Goal: Obtain resource: Obtain resource

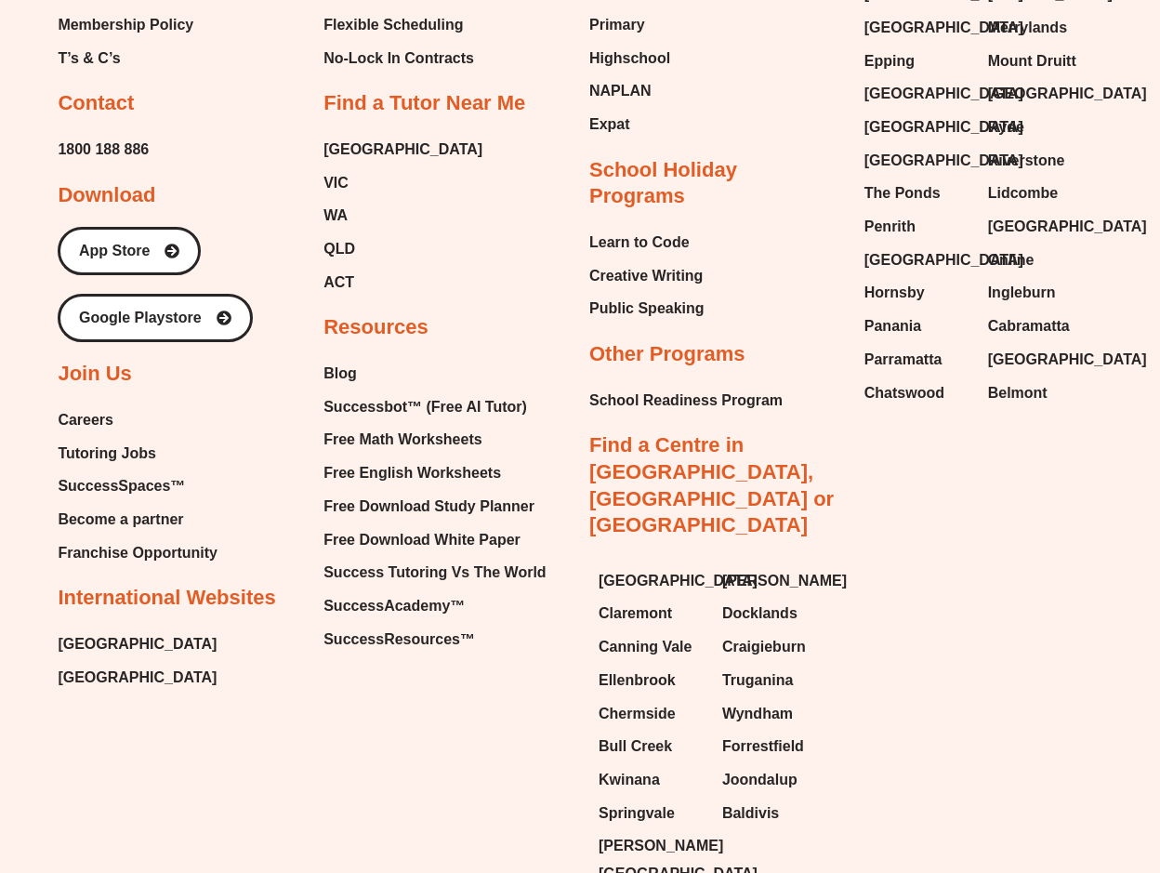
scroll to position [7730, 0]
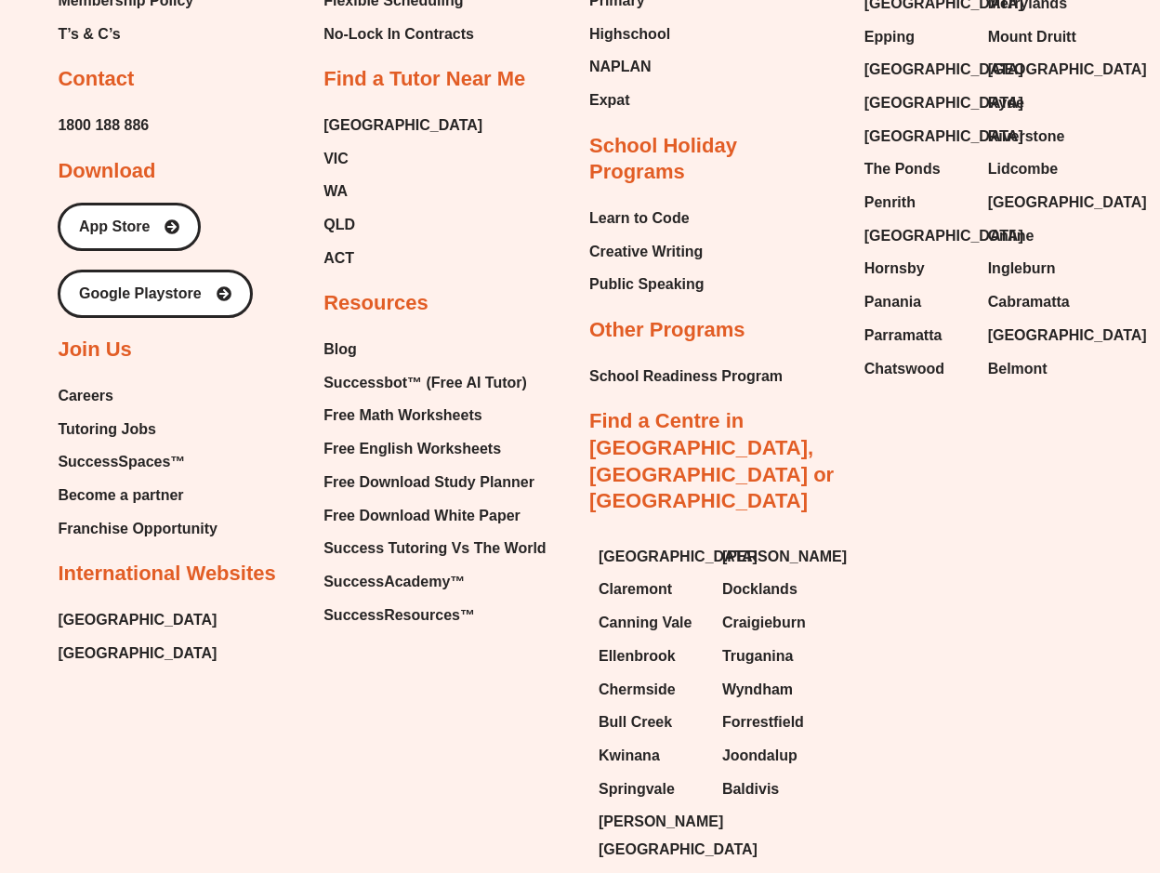
click at [391, 402] on span "Free Math Worksheets" at bounding box center [403, 416] width 158 height 28
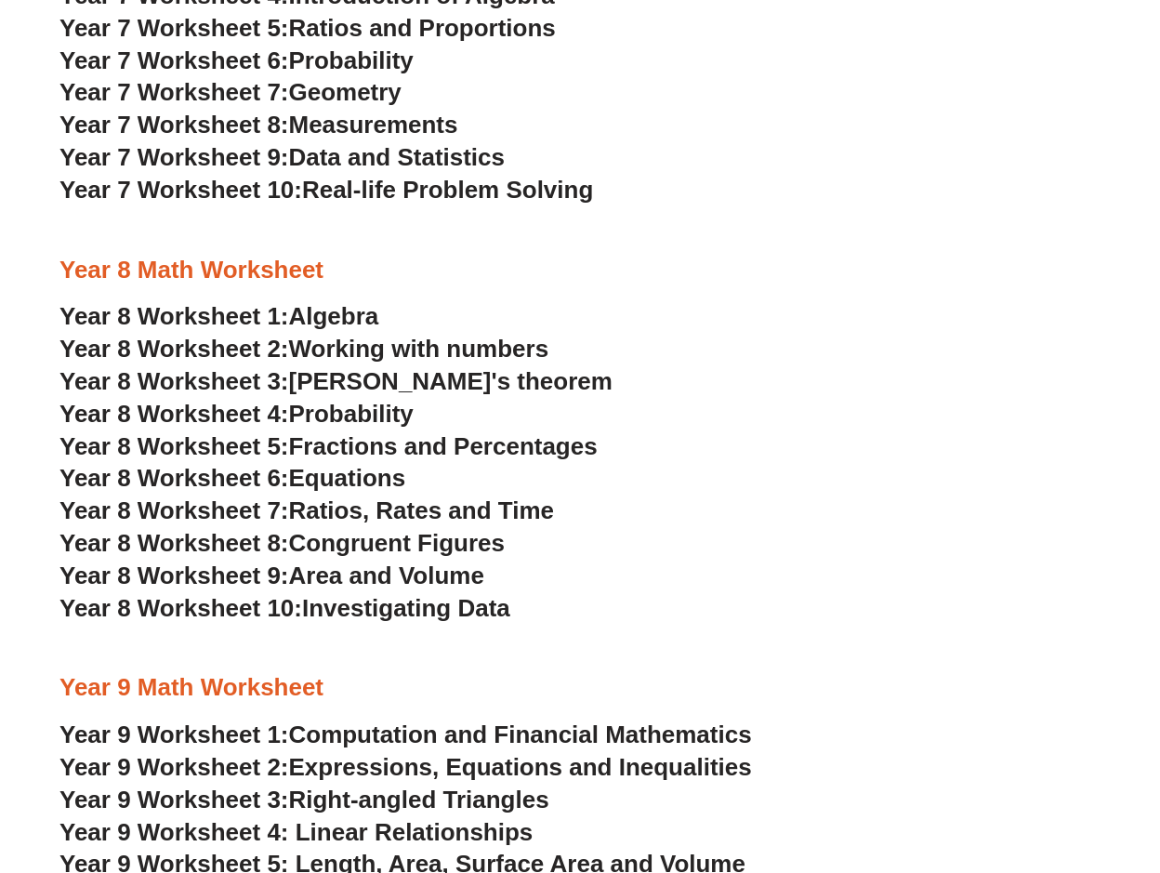
scroll to position [5114, 0]
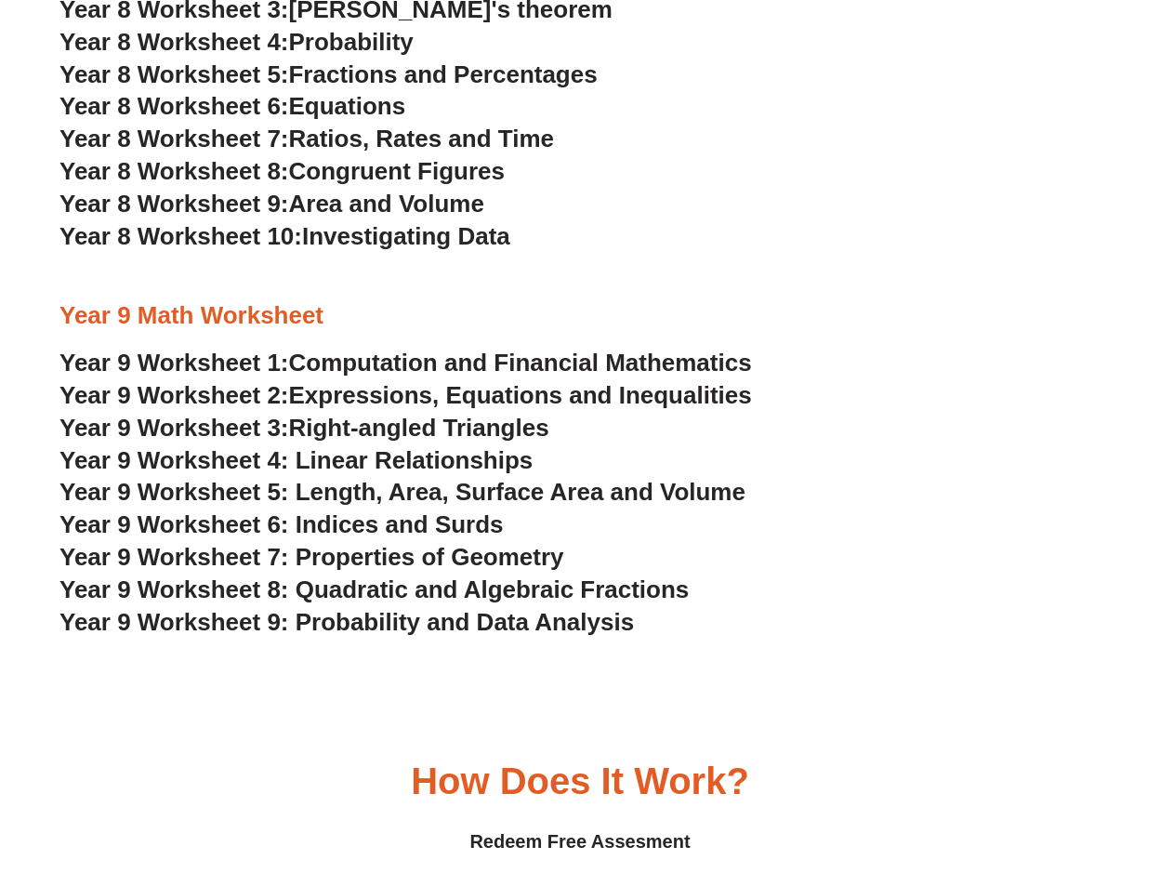
click at [375, 491] on span "Year 9 Worksheet 5: Length, Area, Surface Area and Volume" at bounding box center [403, 492] width 686 height 28
click at [403, 556] on span "Year 9 Worksheet 7: Properties of Geometry" at bounding box center [312, 557] width 505 height 28
click at [367, 493] on span "Year 9 Worksheet 5: Length, Area, Surface Area and Volume" at bounding box center [403, 492] width 686 height 28
click at [345, 487] on span "Year 9 Worksheet 5: Length, Area, Surface Area and Volume" at bounding box center [403, 492] width 686 height 28
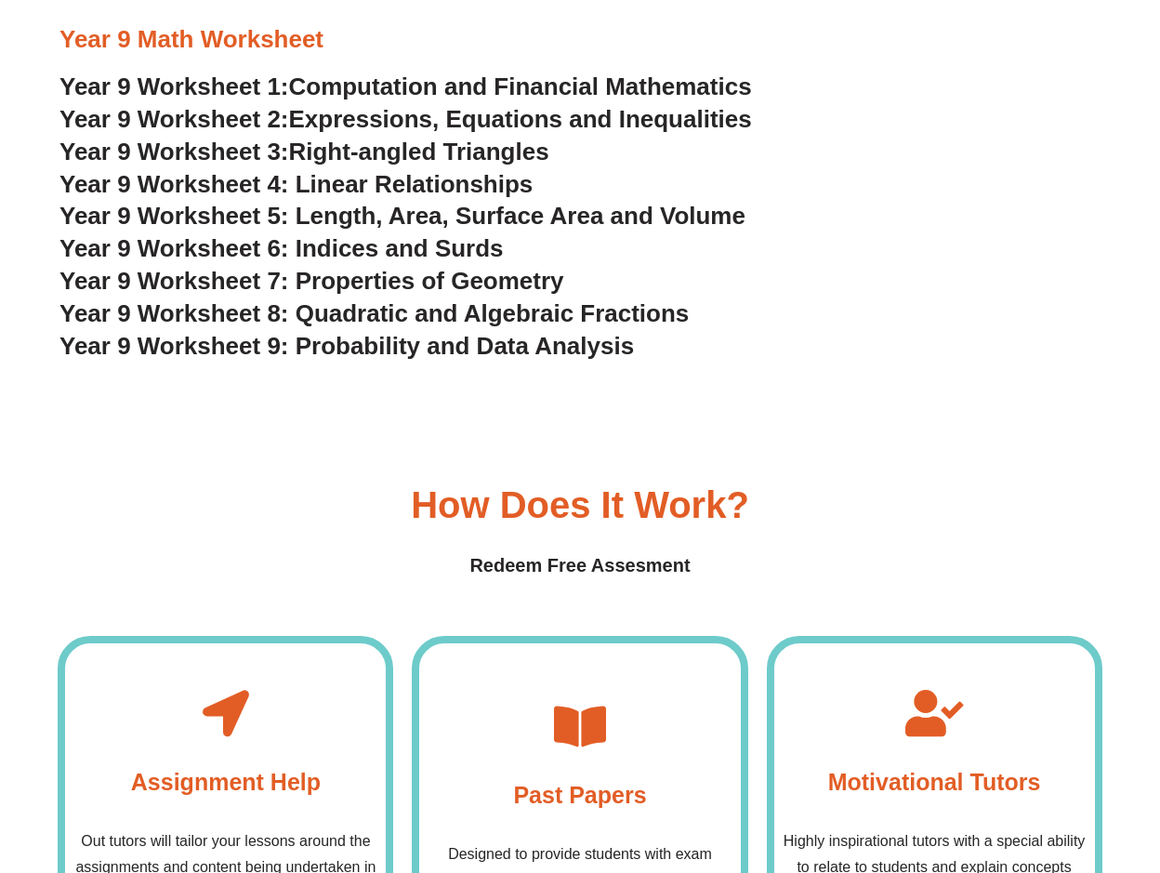
scroll to position [5388, 0]
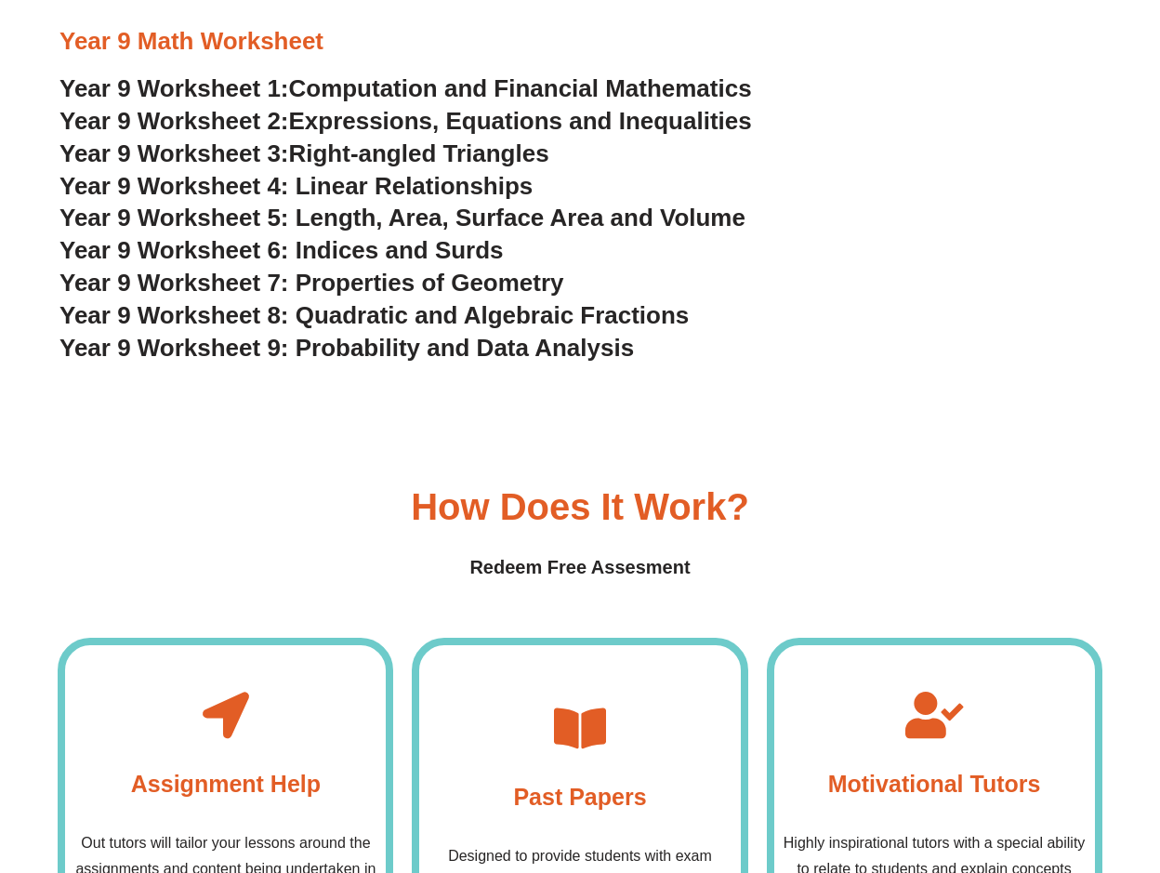
click at [404, 125] on span "Expressions, Equations and Inequalities" at bounding box center [520, 121] width 463 height 28
click at [524, 353] on span "Year 9 Worksheet 9: Probability and Data Analysis" at bounding box center [347, 348] width 575 height 28
click at [435, 186] on span "Year 9 Worksheet 4: Linear Relationships" at bounding box center [296, 186] width 473 height 28
click at [476, 222] on span "Year 9 Worksheet 5: Length, Area, Surface Area and Volume" at bounding box center [403, 218] width 686 height 28
click at [372, 255] on span "Year 9 Worksheet 6: Indices and Surds" at bounding box center [282, 250] width 444 height 28
